Goal: Transaction & Acquisition: Subscribe to service/newsletter

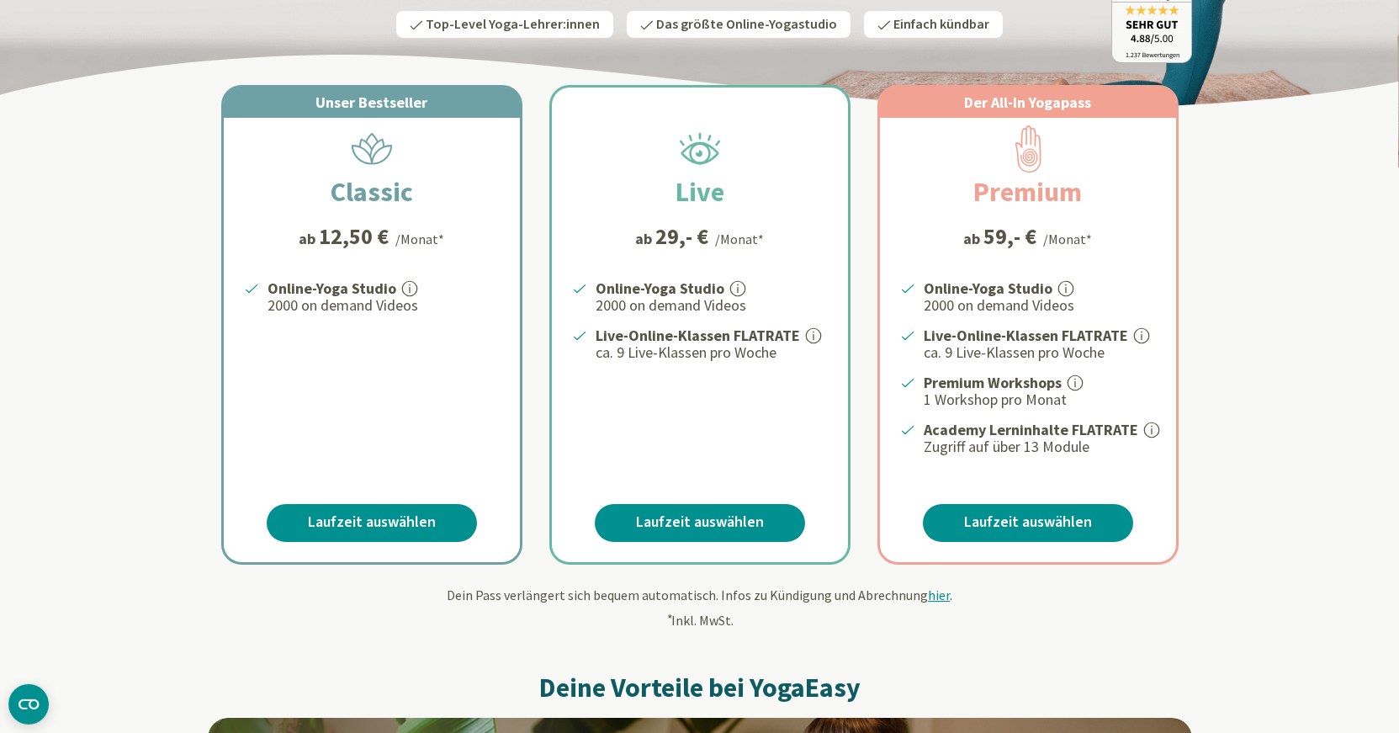
scroll to position [229, 0]
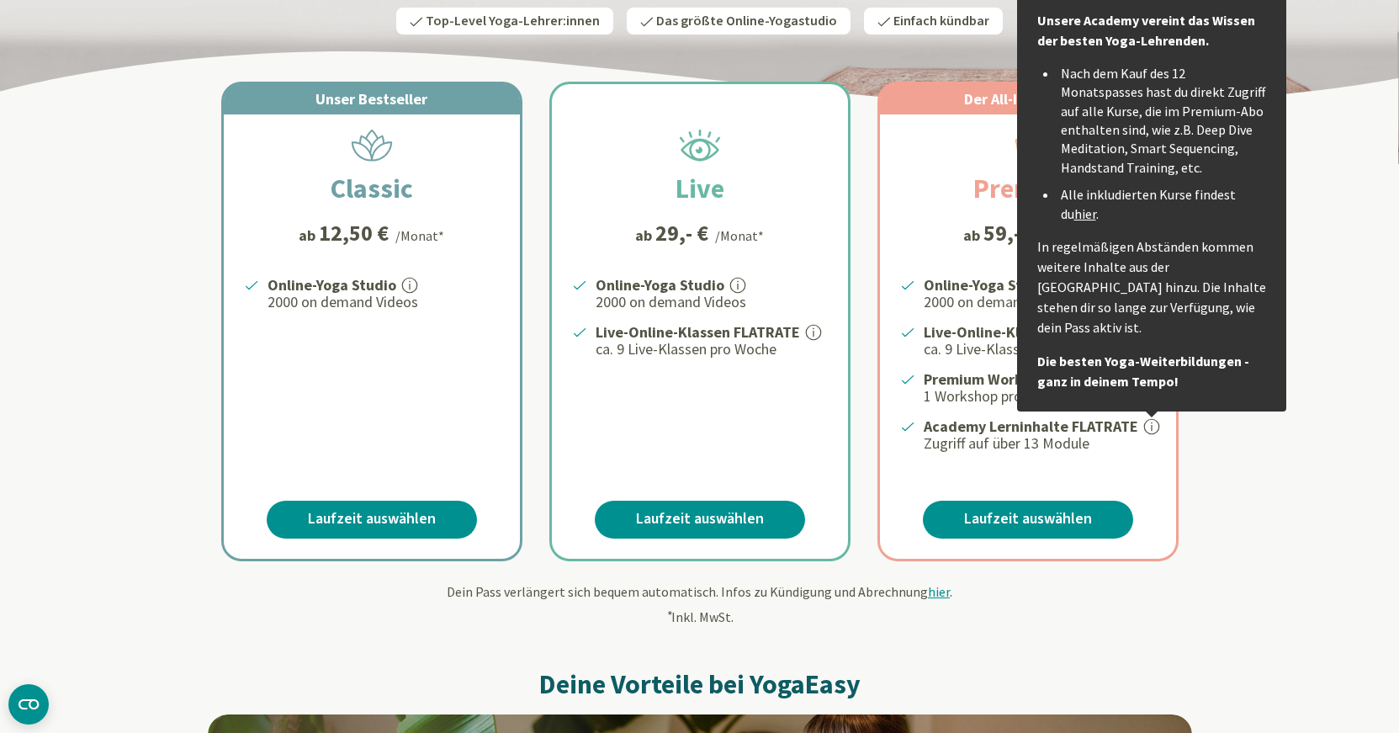
click at [1154, 420] on icon at bounding box center [1151, 426] width 15 height 15
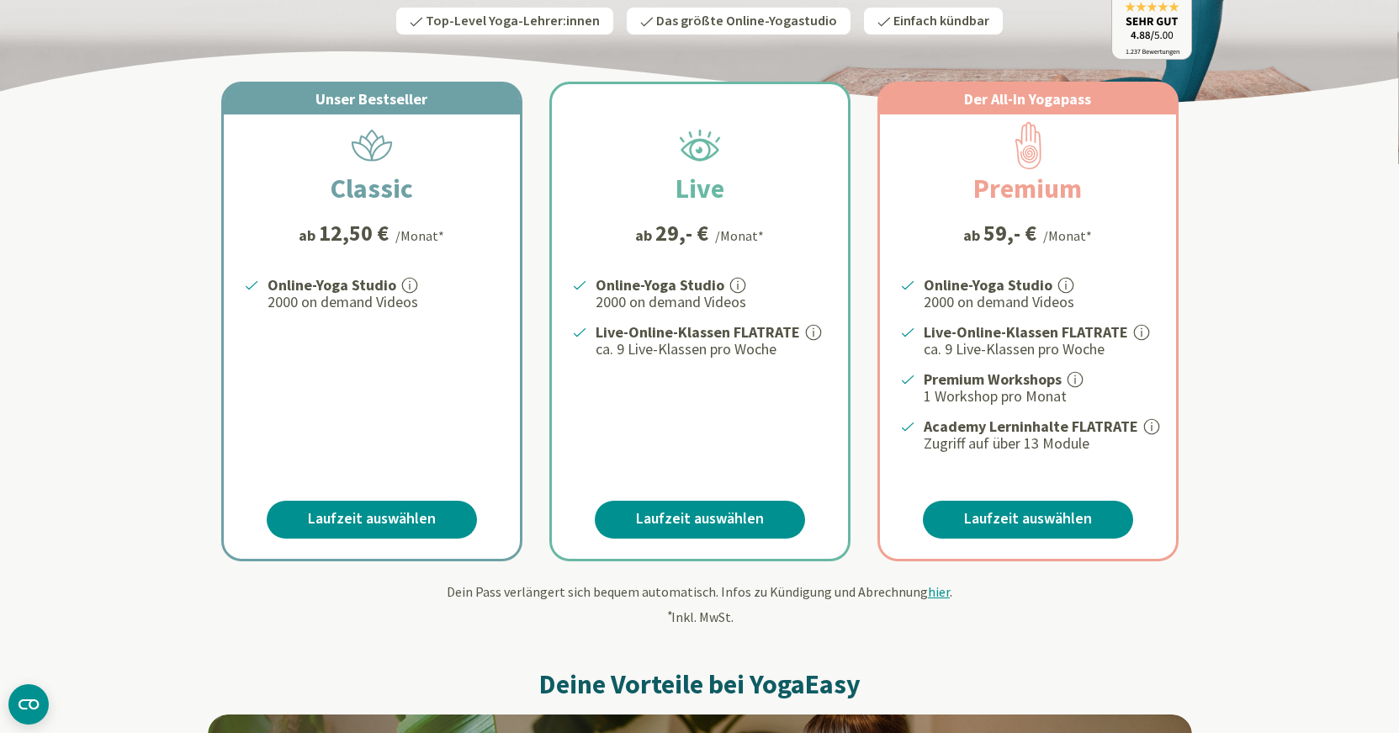
click at [1151, 422] on icon at bounding box center [1152, 426] width 2 height 9
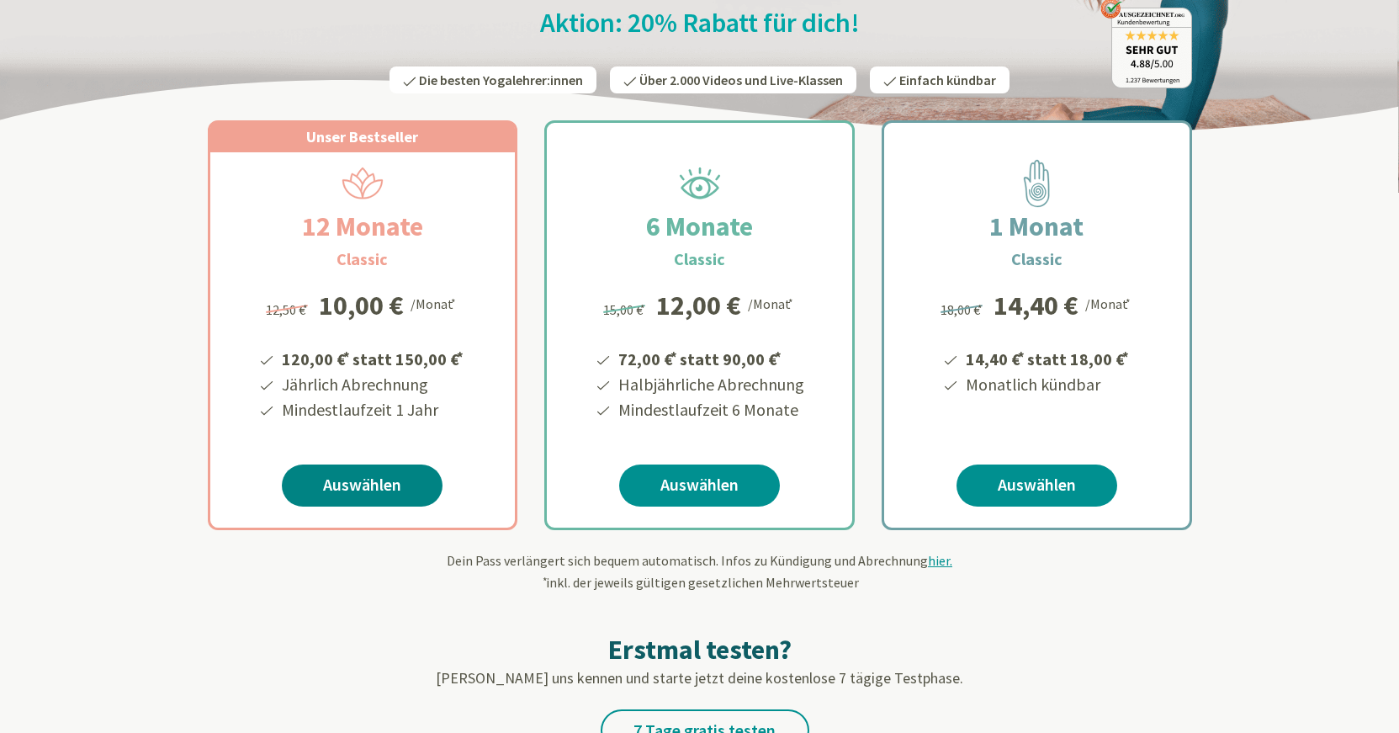
scroll to position [343, 0]
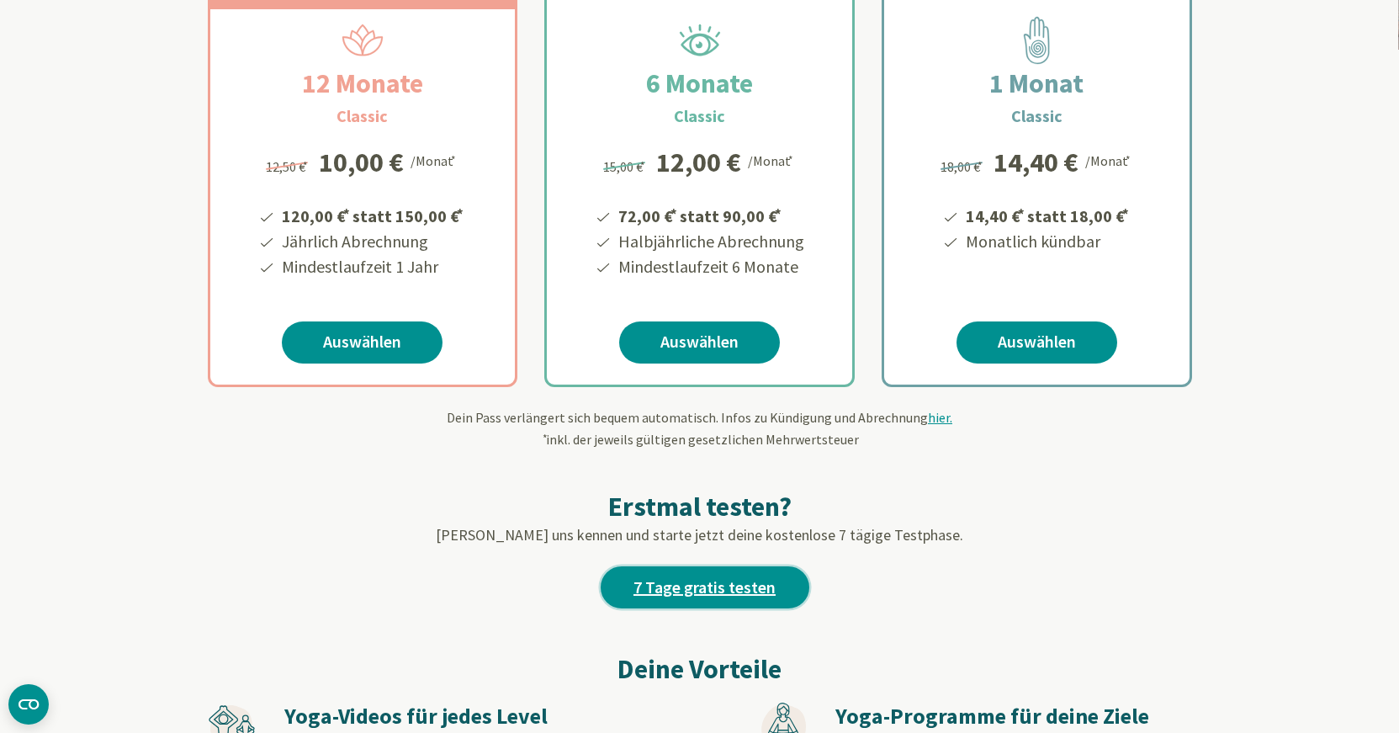
click at [671, 587] on link "7 Tage gratis testen" at bounding box center [705, 587] width 209 height 42
